Goal: Find specific page/section: Find specific page/section

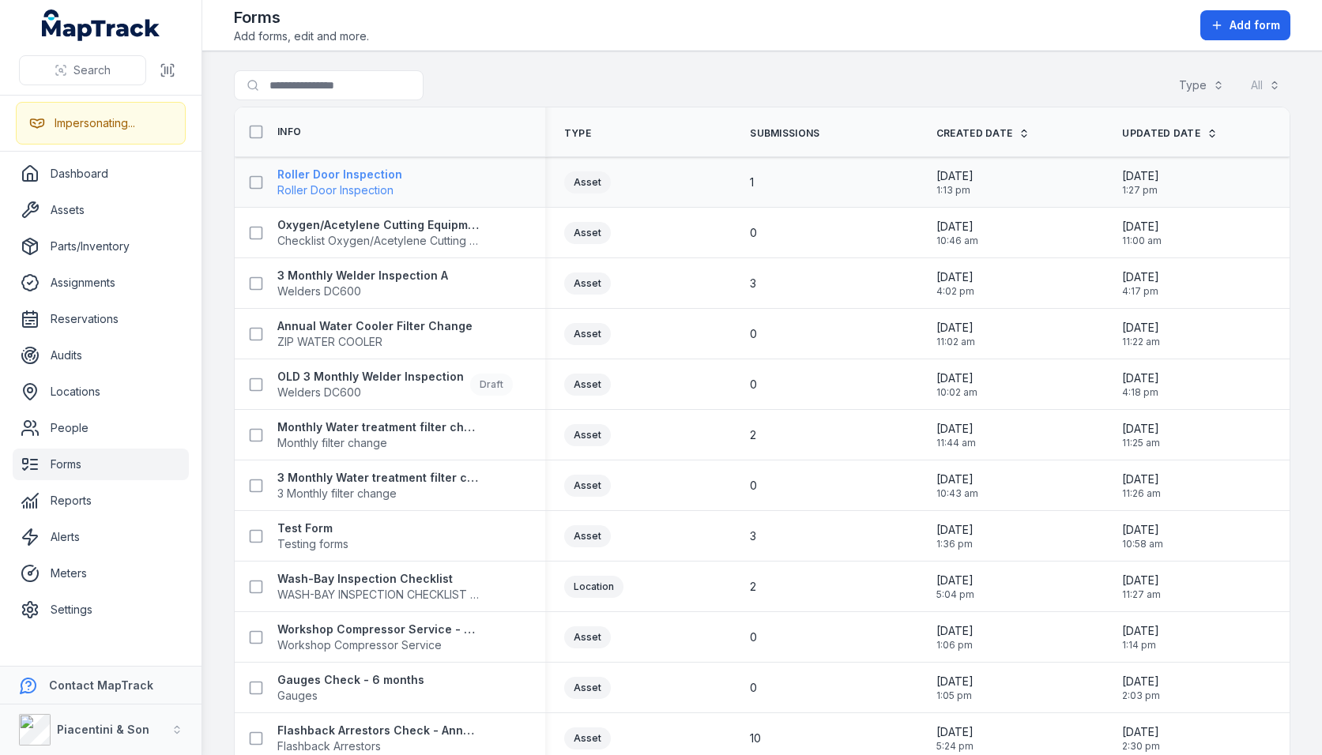
click at [326, 191] on span "Roller Door Inspection" at bounding box center [339, 191] width 125 height 16
click at [546, 77] on div "Search for forms Type All" at bounding box center [762, 88] width 1056 height 36
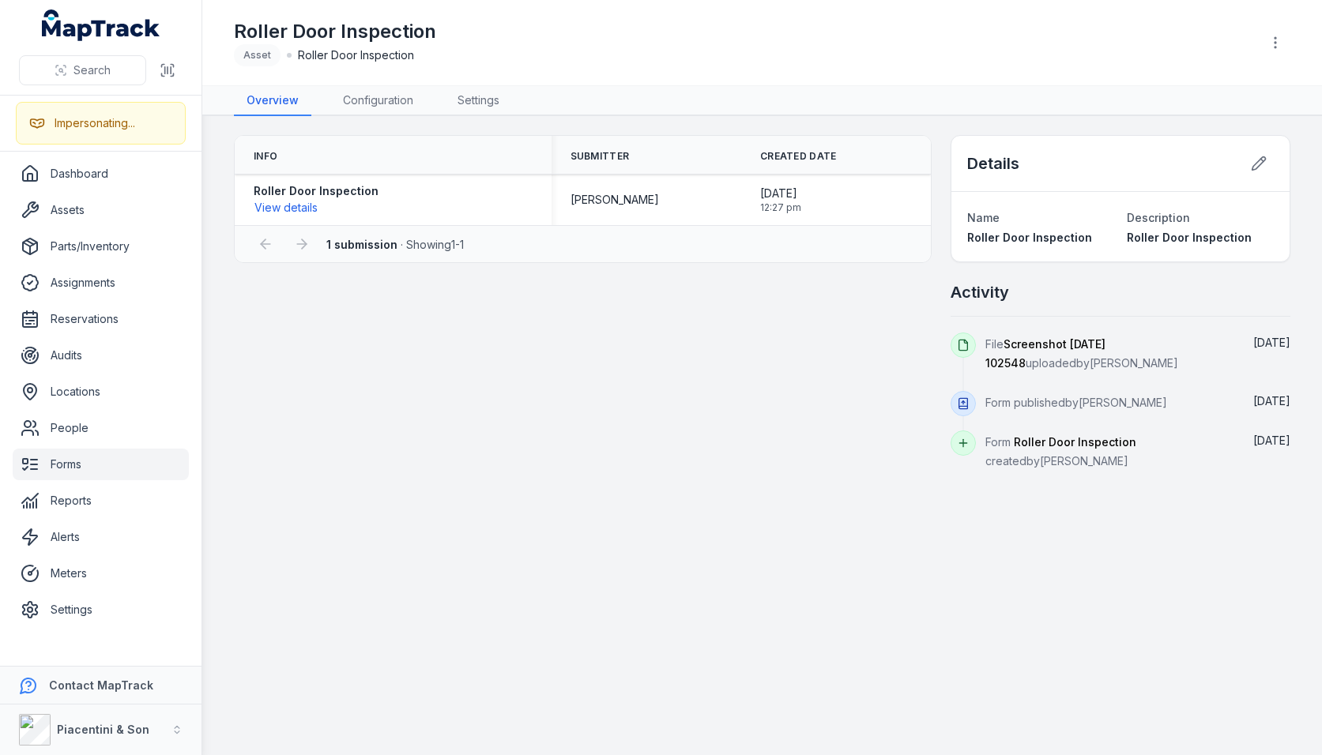
click at [939, 512] on main "Info Submitter Created Date Roller Door Inspection View details [PERSON_NAME] […" at bounding box center [762, 435] width 1120 height 639
drag, startPoint x: 938, startPoint y: 200, endPoint x: 947, endPoint y: 141, distance: 59.9
click at [938, 199] on div "Info Submitter Created Date Roller Door Inspection View details [PERSON_NAME] […" at bounding box center [762, 302] width 1056 height 335
click at [941, 119] on main "Info Submitter Created Date Roller Door Inspection View details [PERSON_NAME] […" at bounding box center [762, 435] width 1120 height 639
click at [944, 94] on nav "Overview Configuration Settings" at bounding box center [762, 101] width 1056 height 30
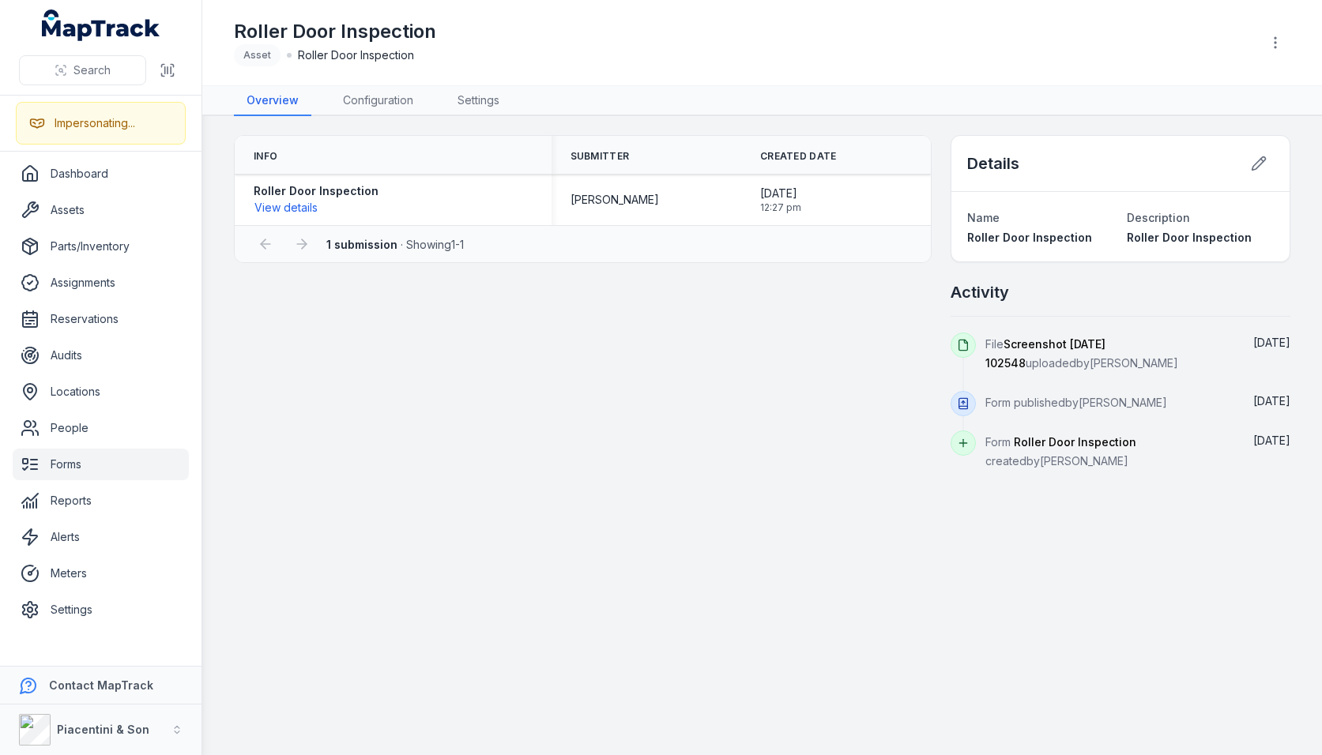
click at [1100, 60] on div "Roller Door Inspection Asset Roller Door Inspection" at bounding box center [741, 42] width 1014 height 47
click at [1267, 42] on icon "button" at bounding box center [1275, 43] width 16 height 16
click at [1154, 43] on div "Roller Door Inspection Asset Roller Door Inspection" at bounding box center [762, 42] width 1056 height 73
drag, startPoint x: 1098, startPoint y: 35, endPoint x: 672, endPoint y: 65, distance: 426.2
click at [1097, 35] on div "Roller Door Inspection Asset Roller Door Inspection" at bounding box center [741, 42] width 1014 height 47
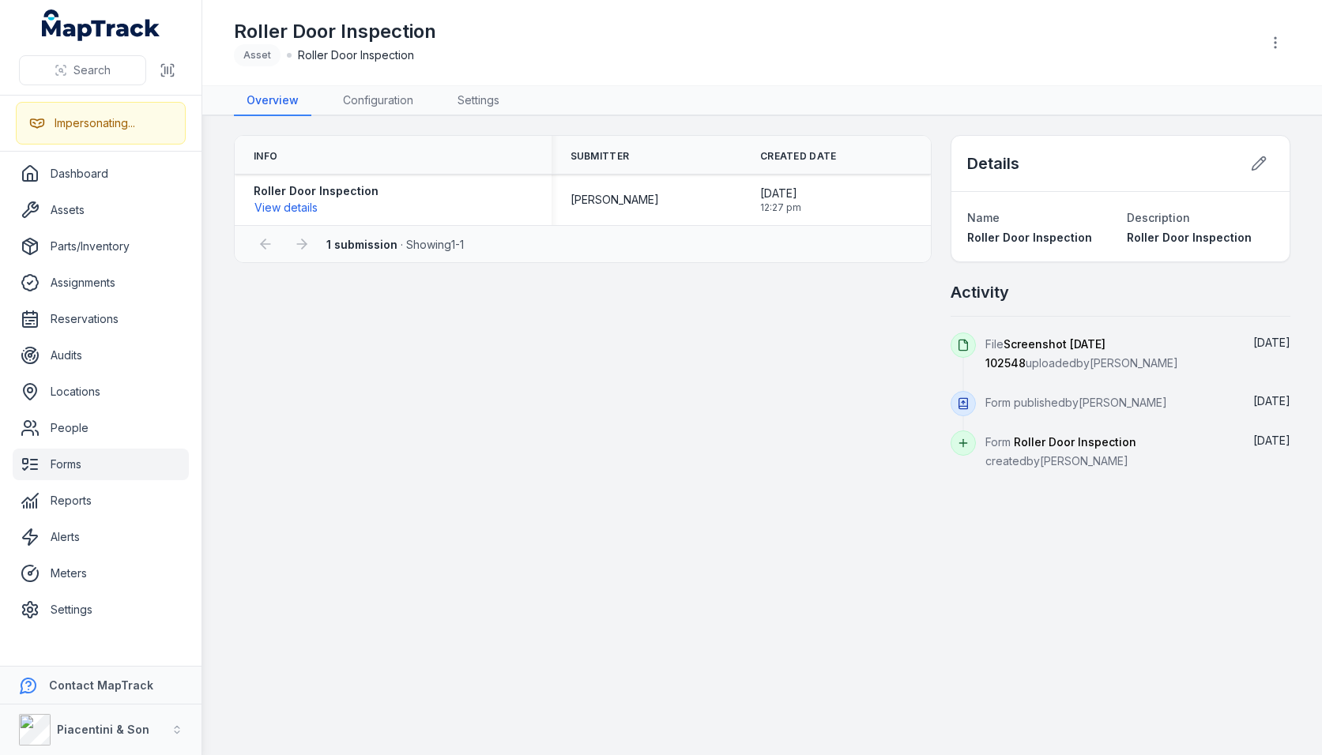
click at [462, 47] on div "Roller Door Inspection Asset Roller Door Inspection" at bounding box center [741, 42] width 1014 height 47
click at [867, 417] on div "Info Submitter Created Date Roller Door Inspection View details [PERSON_NAME] […" at bounding box center [762, 302] width 1056 height 335
click at [603, 425] on div "Info Submitter Created Date Roller Door Inspection View details [PERSON_NAME] […" at bounding box center [762, 302] width 1056 height 335
click at [582, 424] on div "Info Submitter Created Date Roller Door Inspection View details [PERSON_NAME] […" at bounding box center [762, 302] width 1056 height 335
